Goal: Task Accomplishment & Management: Manage account settings

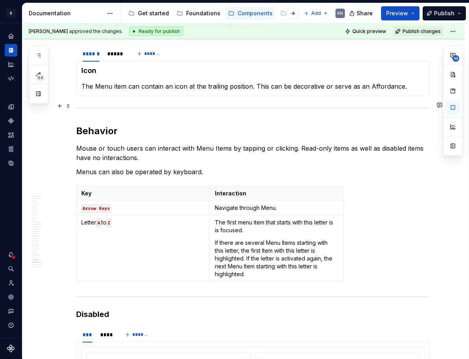
scroll to position [0, 0]
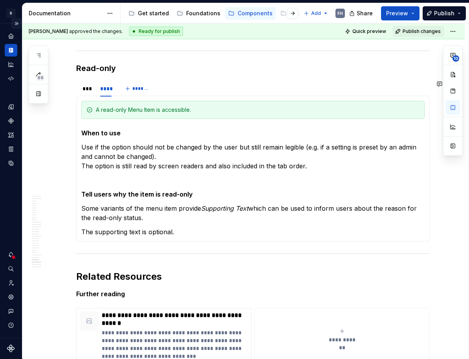
click at [16, 24] on button "Expand sidebar" at bounding box center [16, 23] width 11 height 11
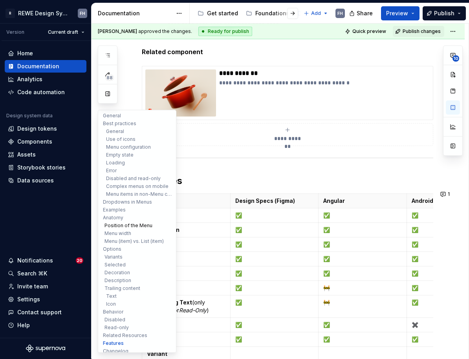
scroll to position [4, 0]
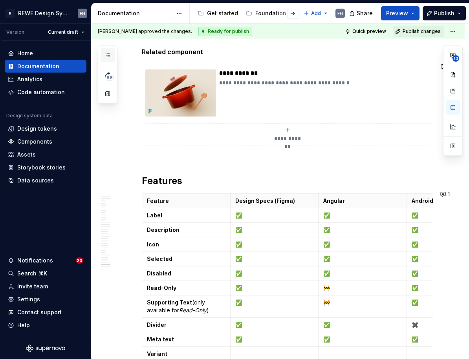
click at [107, 54] on icon "button" at bounding box center [107, 55] width 6 height 6
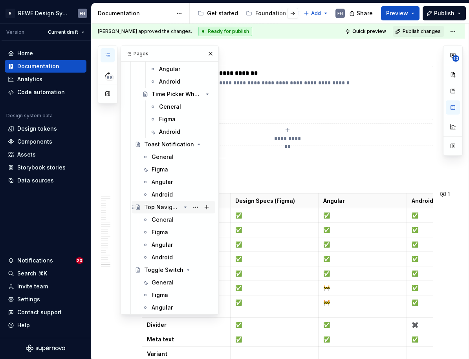
scroll to position [2039, 0]
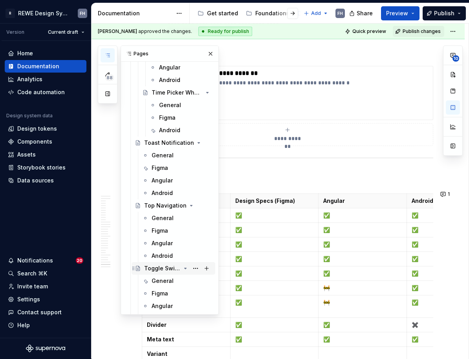
drag, startPoint x: 165, startPoint y: 280, endPoint x: 192, endPoint y: 262, distance: 32.5
click at [165, 280] on div "General" at bounding box center [162, 281] width 22 height 8
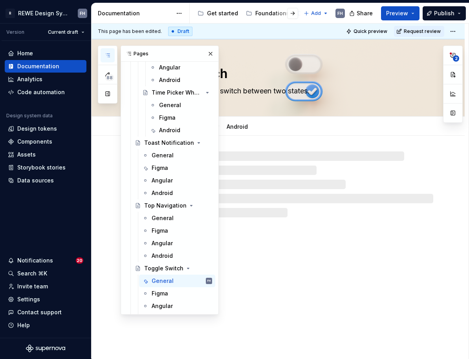
click at [209, 54] on button "button" at bounding box center [210, 53] width 11 height 11
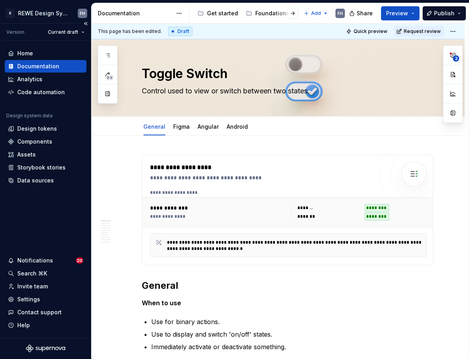
drag, startPoint x: 85, startPoint y: 23, endPoint x: 89, endPoint y: 37, distance: 14.6
click at [85, 23] on button "Collapse sidebar" at bounding box center [85, 23] width 11 height 11
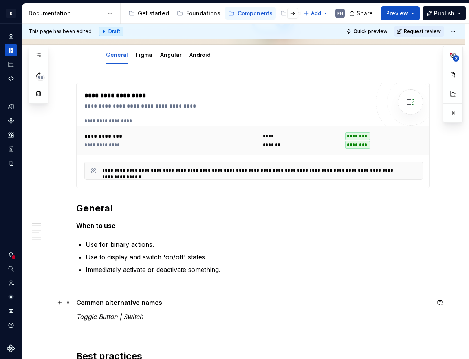
scroll to position [146, 0]
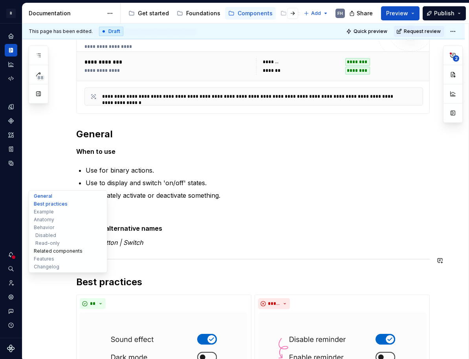
click at [52, 252] on button "Related components" at bounding box center [68, 251] width 75 height 8
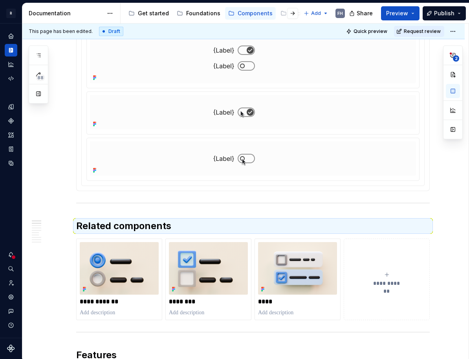
scroll to position [1804, 0]
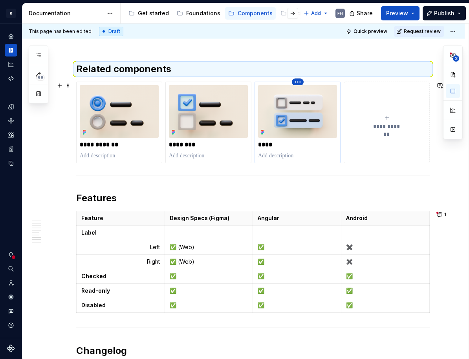
click at [299, 82] on html "R REWE Design System FH Design system data Documentation Accessibility guide fo…" at bounding box center [234, 179] width 469 height 359
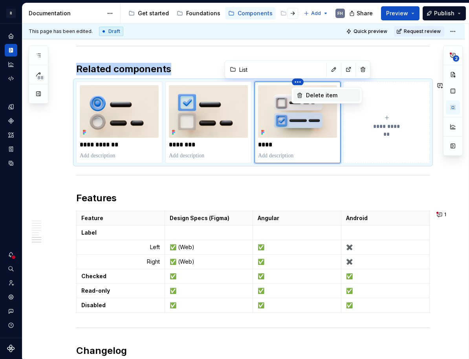
click at [320, 94] on div "Delete item" at bounding box center [331, 95] width 51 height 8
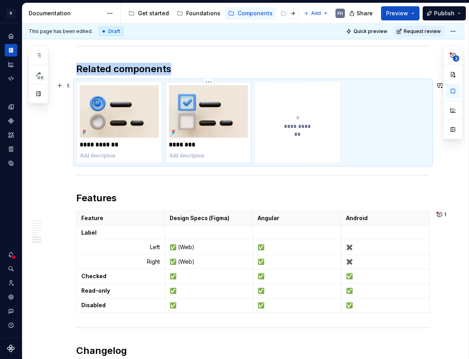
scroll to position [1803, 0]
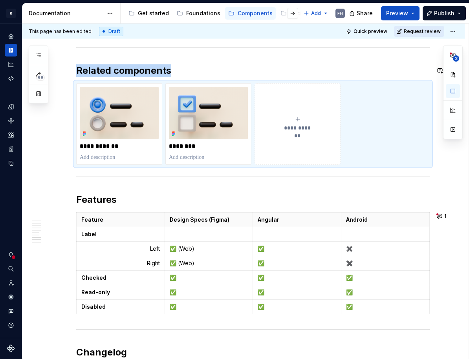
click at [415, 29] on span "Request review" at bounding box center [421, 31] width 37 height 6
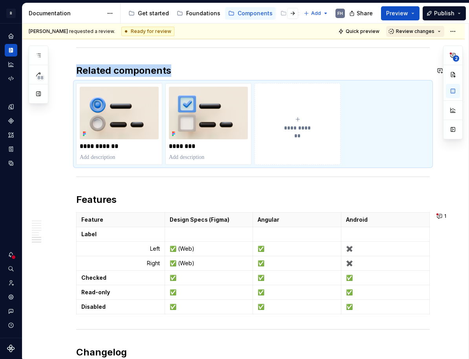
click at [416, 28] on span "Review changes" at bounding box center [415, 31] width 38 height 6
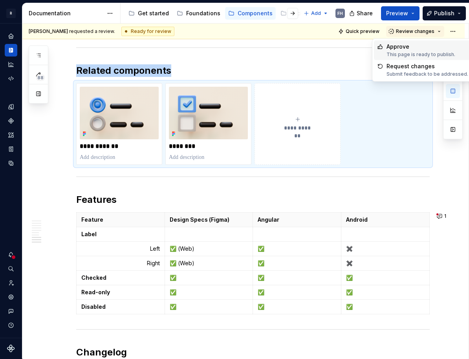
click at [418, 46] on div "Approve" at bounding box center [420, 47] width 69 height 8
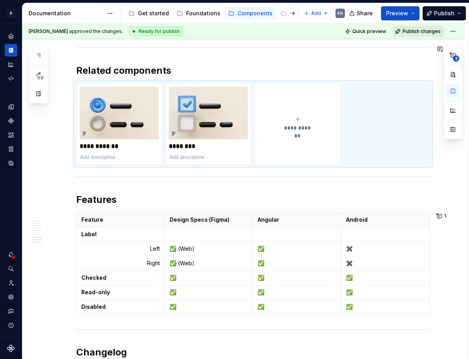
click at [424, 31] on span "Publish changes" at bounding box center [421, 31] width 38 height 6
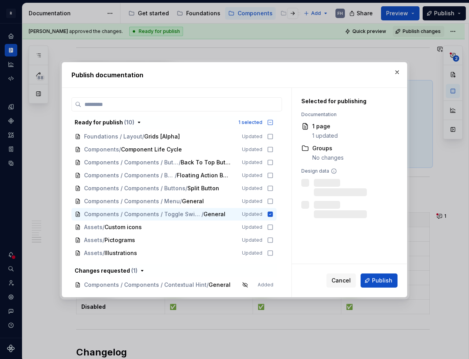
click at [381, 279] on span "Publish" at bounding box center [382, 281] width 20 height 8
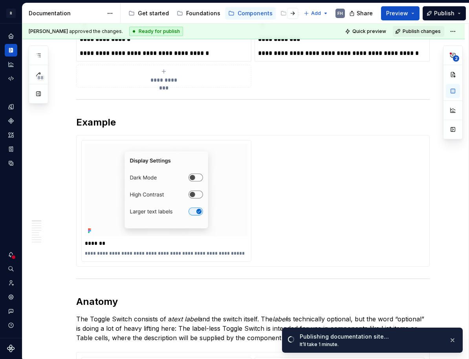
scroll to position [0, 0]
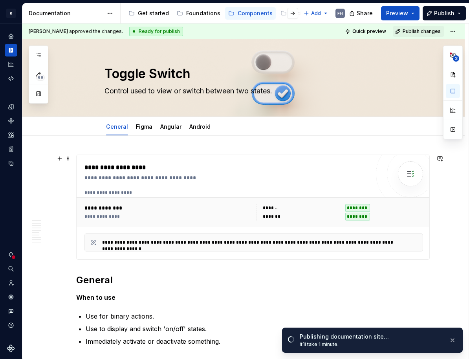
type textarea "*"
